Goal: Task Accomplishment & Management: Use online tool/utility

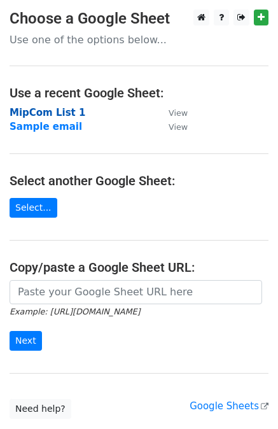
click at [46, 115] on strong "MipCom List 1" at bounding box center [48, 112] width 76 height 11
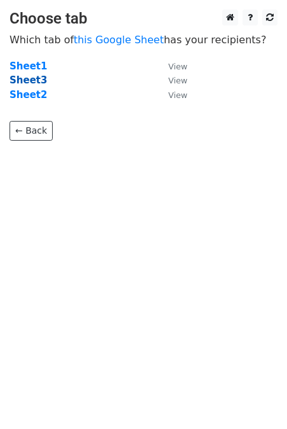
click at [30, 80] on strong "Sheet3" at bounding box center [29, 79] width 38 height 11
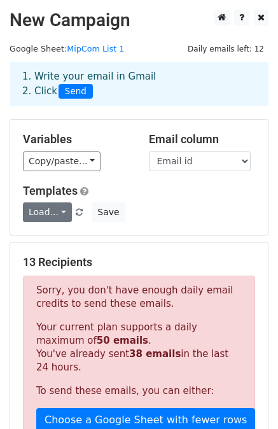
click at [56, 214] on link "Load..." at bounding box center [47, 212] width 49 height 20
click at [57, 242] on link "MIPcom" at bounding box center [74, 240] width 100 height 20
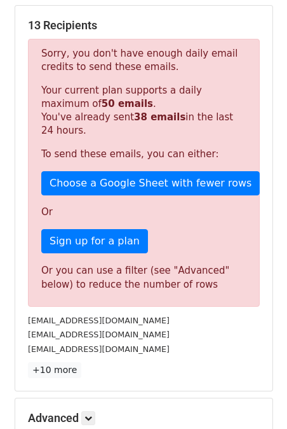
scroll to position [389, 0]
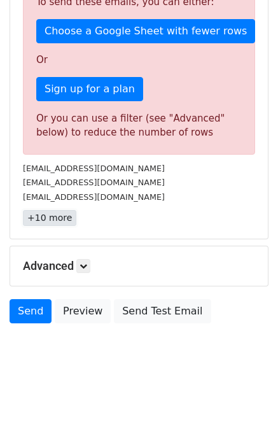
click at [55, 217] on link "+10 more" at bounding box center [49, 218] width 53 height 16
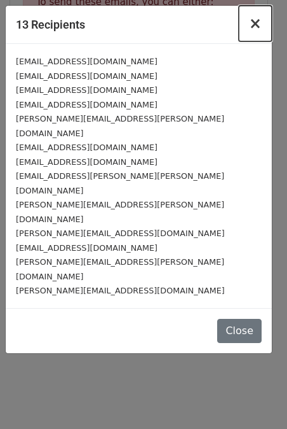
click at [257, 25] on span "×" at bounding box center [255, 24] width 13 height 18
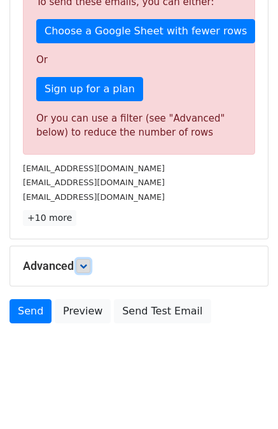
click at [86, 270] on link at bounding box center [83, 266] width 14 height 14
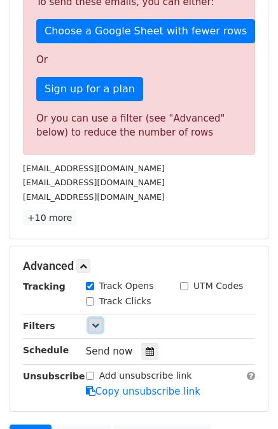
click at [91, 327] on link at bounding box center [95, 325] width 14 height 14
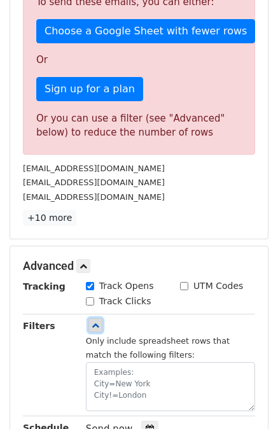
click at [91, 327] on link at bounding box center [95, 325] width 14 height 14
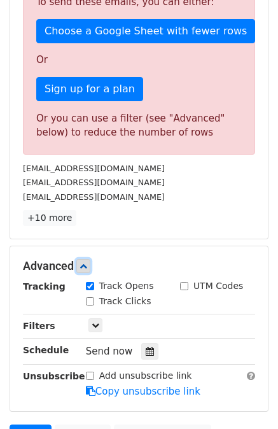
click at [88, 268] on link at bounding box center [83, 266] width 14 height 14
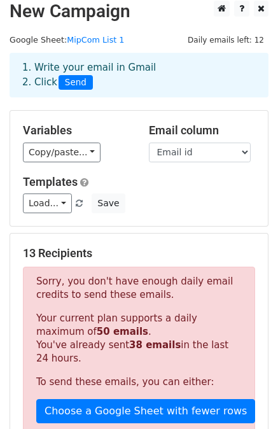
scroll to position [0, 0]
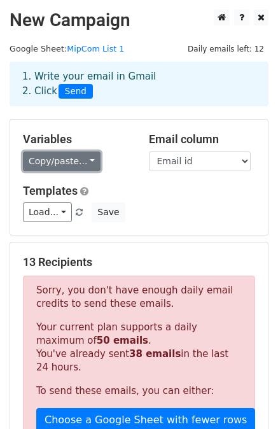
click at [83, 167] on link "Copy/paste..." at bounding box center [62, 161] width 78 height 20
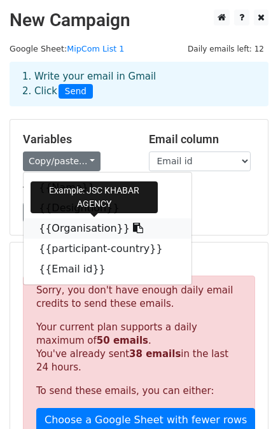
click at [133, 227] on icon at bounding box center [138, 228] width 10 height 10
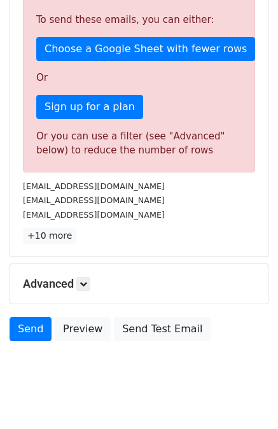
scroll to position [389, 0]
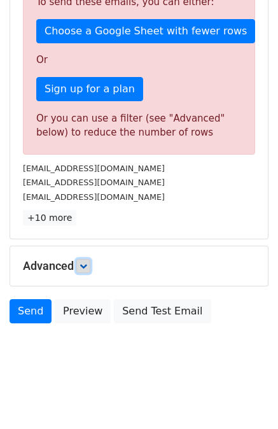
click at [86, 265] on icon at bounding box center [84, 266] width 8 height 8
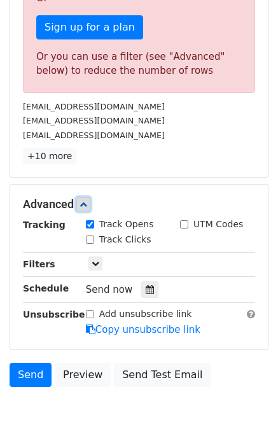
scroll to position [457, 0]
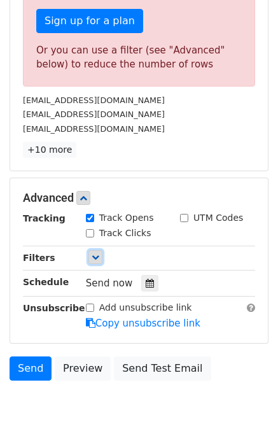
click at [97, 250] on link at bounding box center [95, 257] width 14 height 14
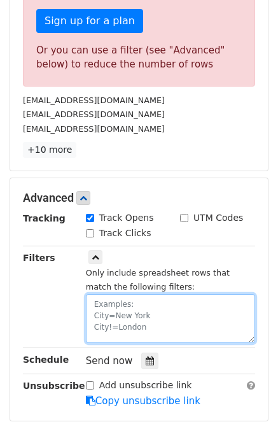
click at [107, 301] on textarea at bounding box center [170, 318] width 169 height 49
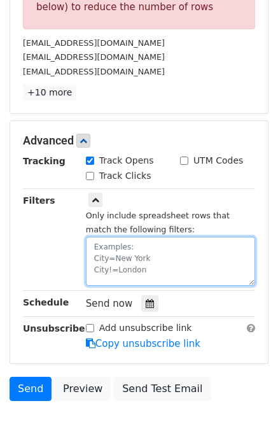
scroll to position [516, 0]
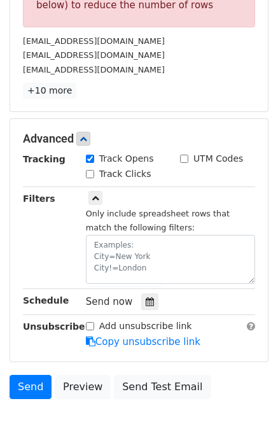
click at [209, 84] on p "+10 more" at bounding box center [139, 91] width 232 height 16
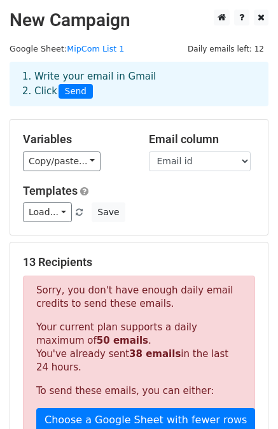
scroll to position [0, 0]
click at [92, 48] on link "MipCom List 1" at bounding box center [95, 49] width 57 height 10
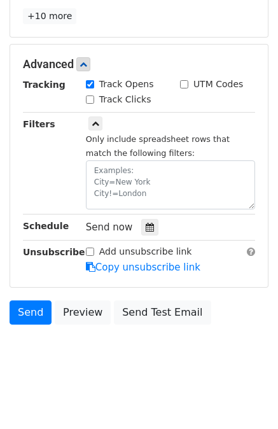
scroll to position [54, 0]
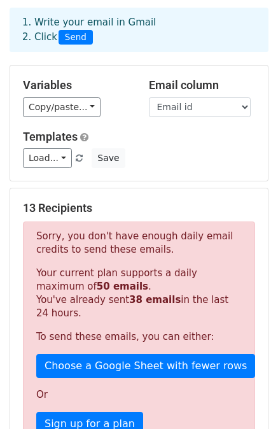
click at [84, 90] on h5 "Variables" at bounding box center [76, 85] width 107 height 14
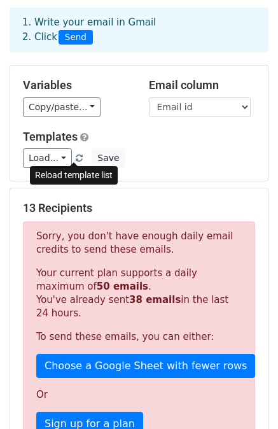
click at [76, 160] on span at bounding box center [79, 159] width 7 height 8
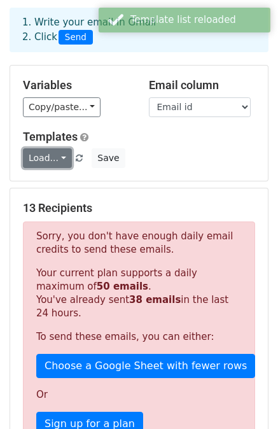
click at [41, 163] on link "Load..." at bounding box center [47, 158] width 49 height 20
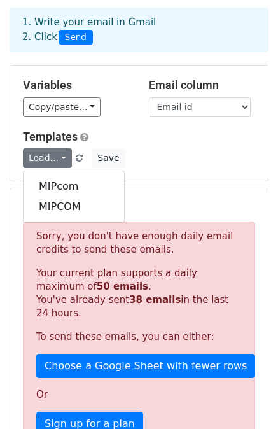
click at [149, 176] on div "Variables Copy/paste... {{Name}} {{Designtion}} {{Organisation}} {{participant-…" at bounding box center [139, 123] width 258 height 115
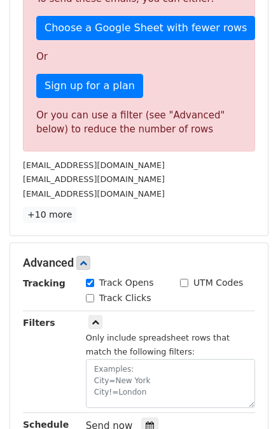
scroll to position [446, 0]
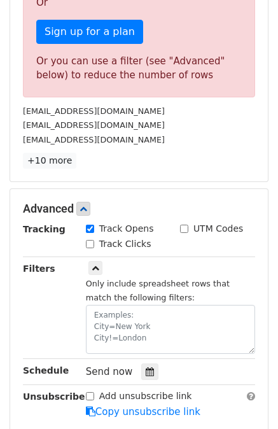
click at [89, 242] on input "Track Clicks" at bounding box center [90, 244] width 8 height 8
checkbox input "true"
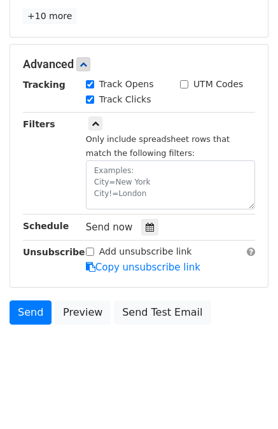
scroll to position [0, 0]
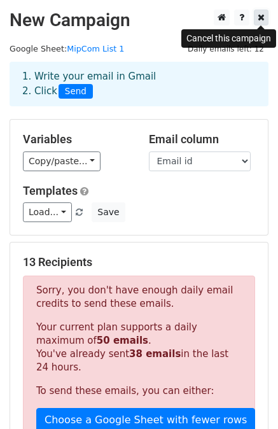
click at [259, 14] on icon at bounding box center [261, 17] width 7 height 9
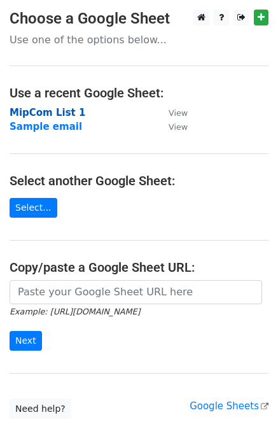
click at [50, 113] on strong "MipCom List 1" at bounding box center [48, 112] width 76 height 11
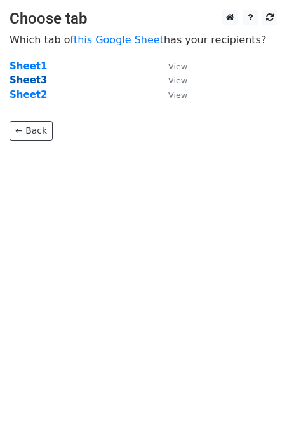
click at [24, 80] on strong "Sheet3" at bounding box center [29, 79] width 38 height 11
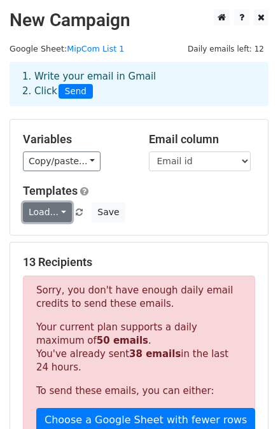
click at [61, 211] on link "Load..." at bounding box center [47, 212] width 49 height 20
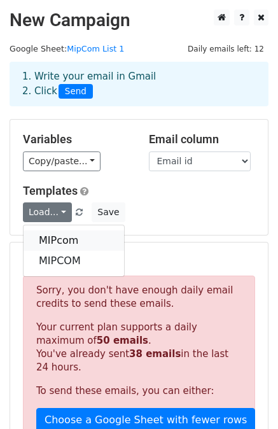
click at [66, 238] on link "MIPcom" at bounding box center [74, 240] width 100 height 20
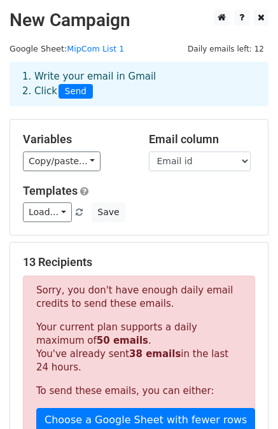
click at [193, 204] on div "Load... MIPcom MIPCOM Save" at bounding box center [138, 212] width 251 height 20
click at [181, 214] on div "Load... MIPcom MIPCOM Save" at bounding box center [138, 212] width 251 height 20
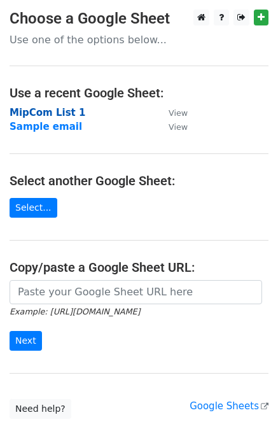
click at [44, 115] on strong "MipCom List 1" at bounding box center [48, 112] width 76 height 11
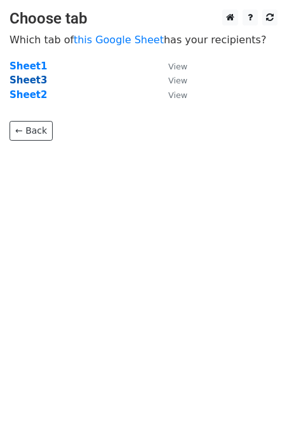
click at [36, 83] on strong "Sheet3" at bounding box center [29, 79] width 38 height 11
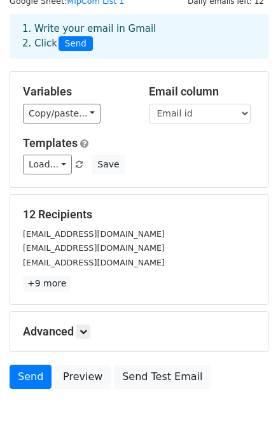
scroll to position [50, 0]
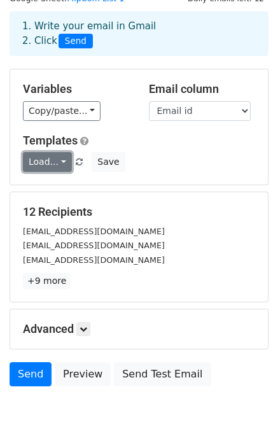
click at [53, 160] on link "Load..." at bounding box center [47, 162] width 49 height 20
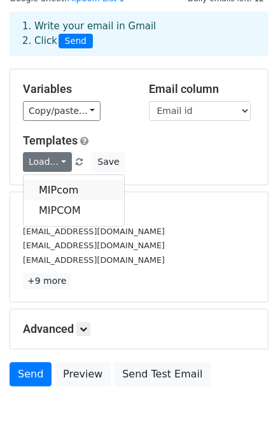
click at [57, 193] on link "MIPcom" at bounding box center [74, 190] width 100 height 20
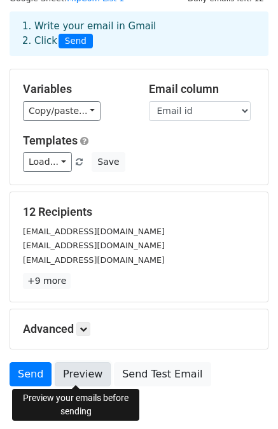
click at [74, 382] on link "Preview" at bounding box center [83, 374] width 56 height 24
click at [83, 370] on link "Preview" at bounding box center [83, 374] width 56 height 24
click at [92, 371] on link "Preview" at bounding box center [83, 374] width 56 height 24
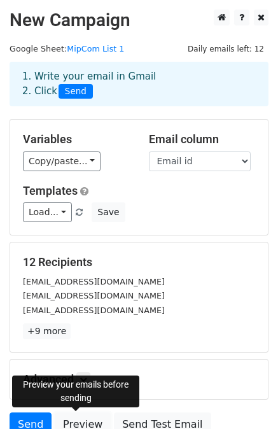
scroll to position [0, 0]
click at [80, 426] on link "Preview" at bounding box center [83, 424] width 56 height 24
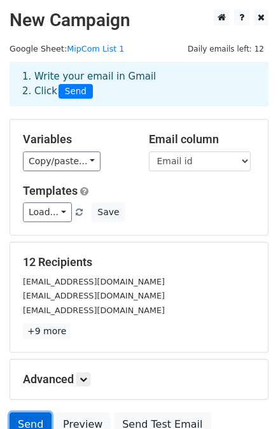
click at [26, 423] on link "Send" at bounding box center [31, 424] width 42 height 24
